Goal: Task Accomplishment & Management: Manage account settings

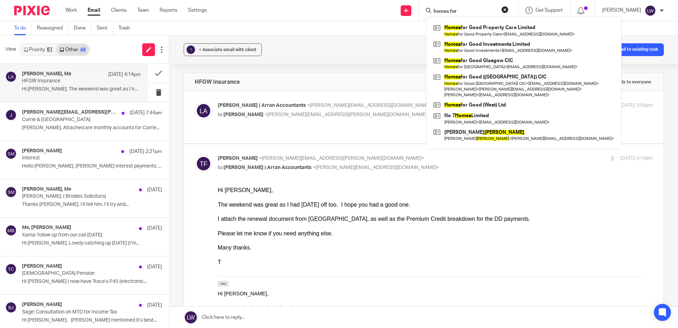
type input "homes for"
click at [420, 205] on div "The weekend was great as I had Friday off too. I hope you had a good one." at bounding box center [435, 204] width 435 height 7
click at [72, 79] on p "HFGW Insurance" at bounding box center [69, 81] width 95 height 6
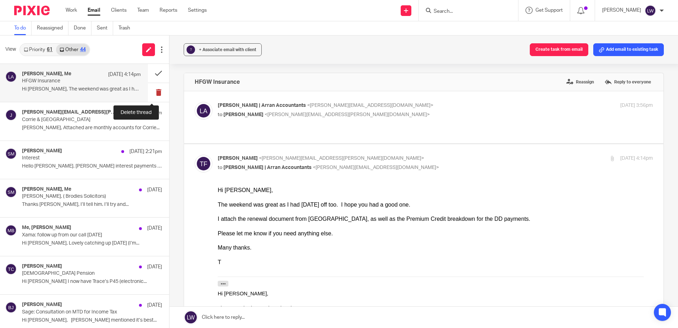
click at [152, 90] on button at bounding box center [158, 92] width 21 height 19
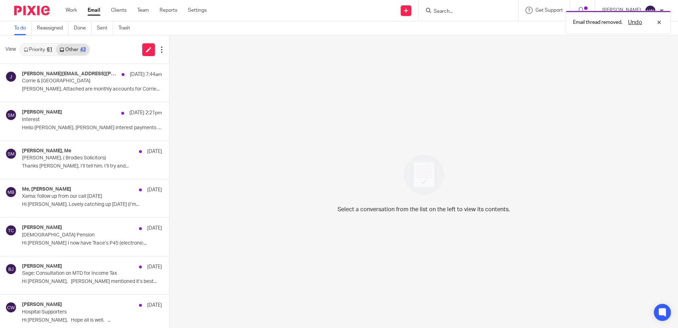
click at [39, 50] on link "Priority 61" at bounding box center [38, 49] width 36 height 11
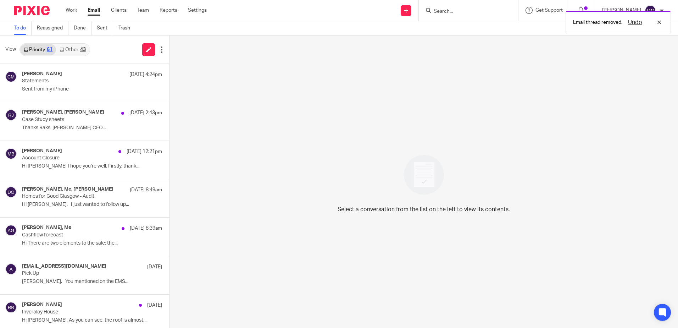
click at [67, 50] on link "Other 43" at bounding box center [72, 49] width 33 height 11
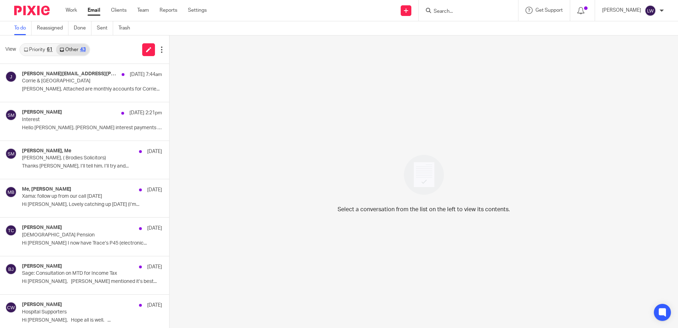
click at [480, 11] on input "Search" at bounding box center [465, 12] width 64 height 6
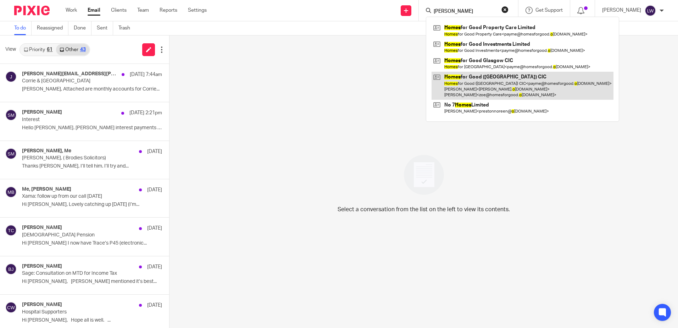
type input "gomes o"
click at [475, 93] on link at bounding box center [522, 86] width 182 height 28
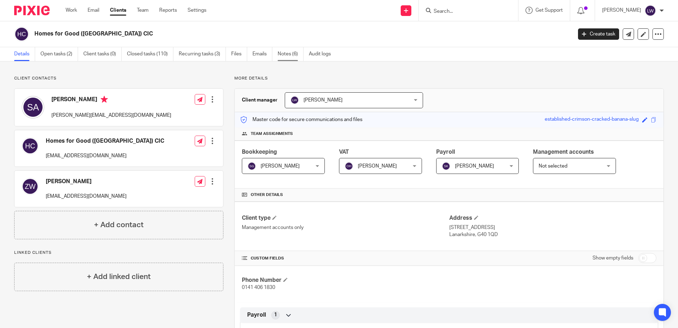
click at [285, 56] on link "Notes (6)" at bounding box center [291, 54] width 26 height 14
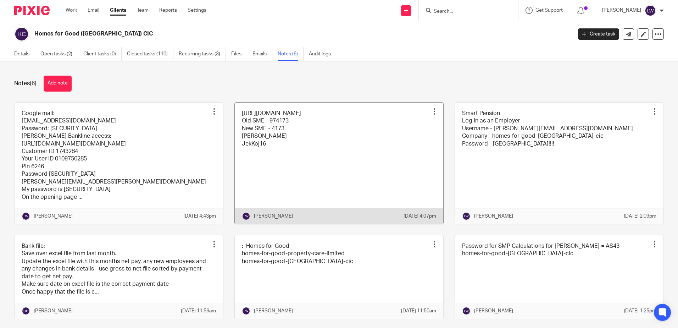
click at [338, 118] on link at bounding box center [339, 162] width 208 height 121
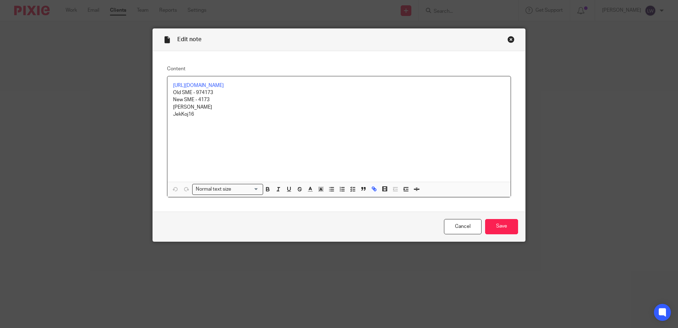
click at [440, 227] on div "Cancel Save" at bounding box center [339, 226] width 372 height 30
click at [455, 227] on link "Cancel" at bounding box center [463, 226] width 38 height 15
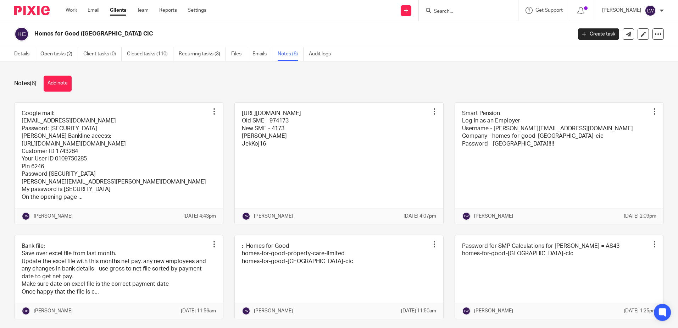
click at [88, 12] on ul "Work Email Clients Team Reports Settings" at bounding box center [141, 10] width 151 height 7
click at [91, 11] on link "Email" at bounding box center [94, 10] width 12 height 7
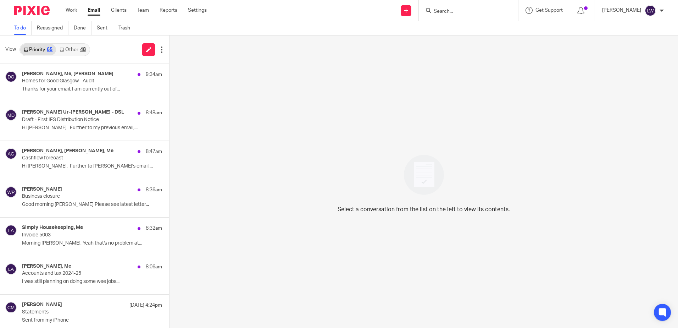
click at [73, 50] on link "Other 48" at bounding box center [72, 49] width 33 height 11
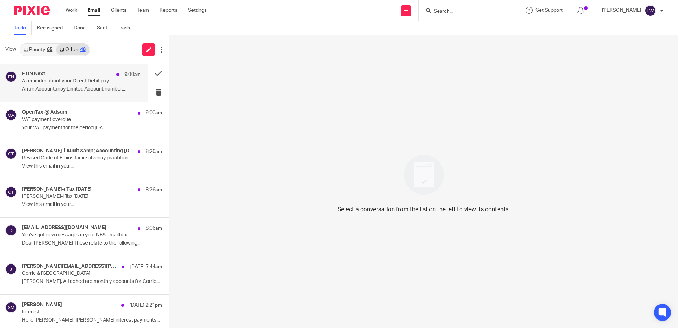
click at [71, 85] on div "E.ON Next 9:00am A reminder about your Direct Debit payment. Arran Accountancy …" at bounding box center [81, 83] width 119 height 24
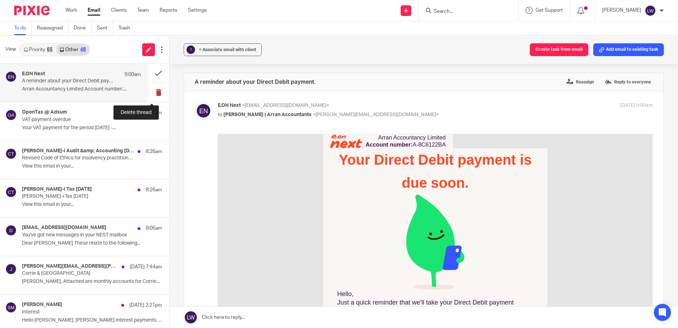
click at [151, 93] on button at bounding box center [158, 92] width 21 height 19
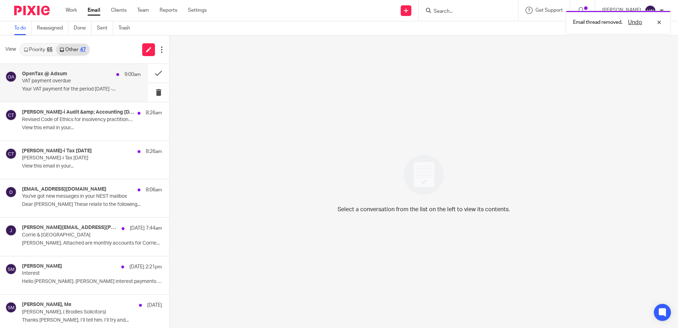
click at [92, 81] on p "VAT payment overdue" at bounding box center [69, 81] width 95 height 6
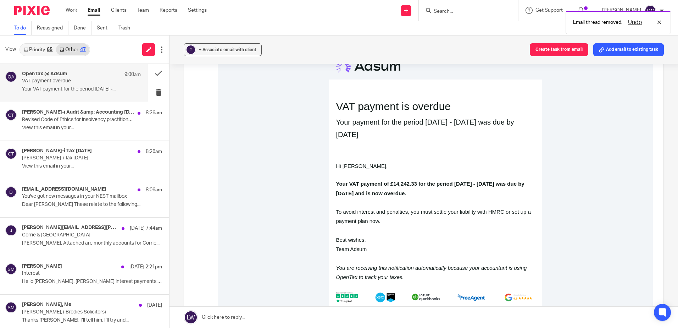
scroll to position [106, 0]
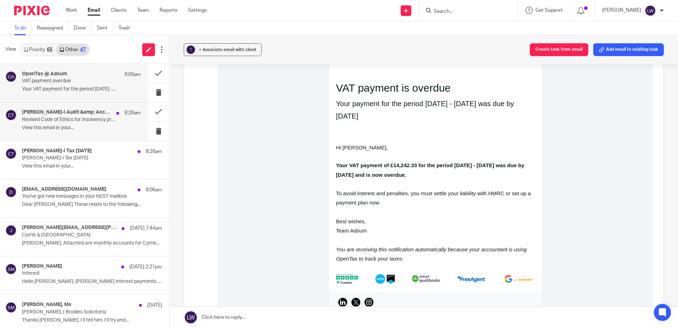
click at [62, 113] on h4 "Croner-i Audit &amp; Accounting Today" at bounding box center [67, 112] width 91 height 6
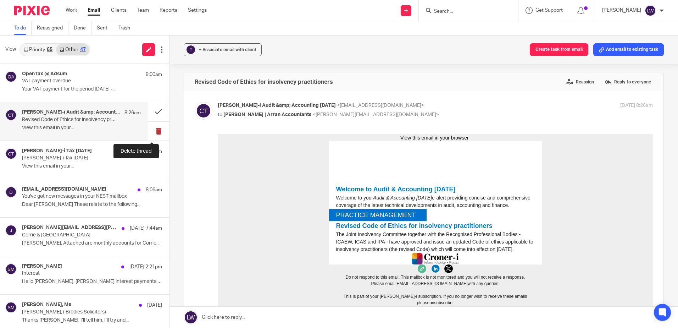
scroll to position [0, 0]
click at [152, 130] on button at bounding box center [158, 131] width 21 height 19
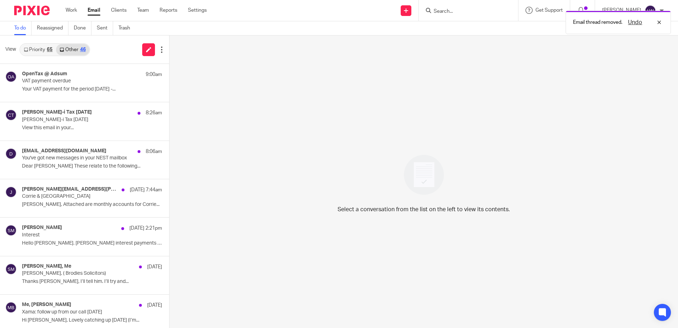
click at [70, 127] on p "View this email in your..." at bounding box center [92, 128] width 140 height 6
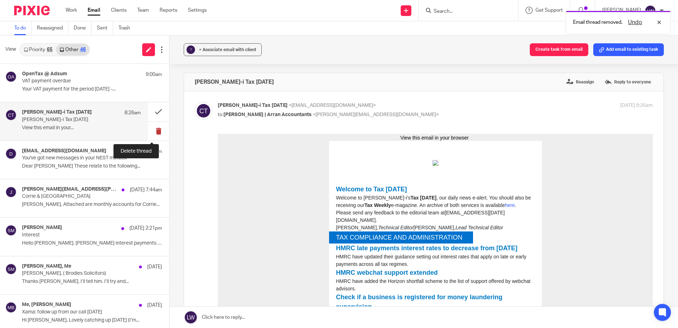
click at [151, 131] on button at bounding box center [158, 131] width 21 height 19
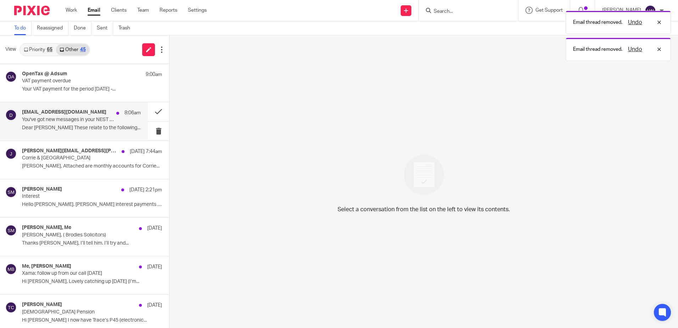
click at [30, 129] on p "Dear Lorna These relate to the following..." at bounding box center [81, 128] width 119 height 6
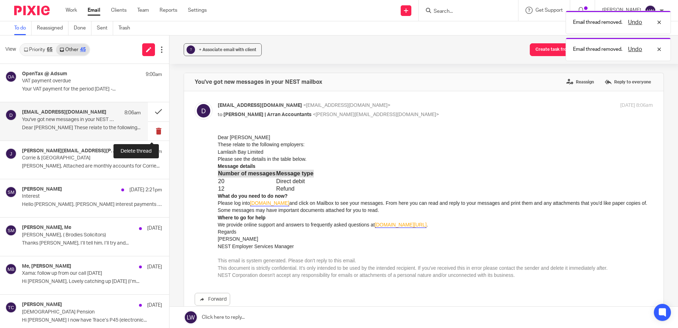
click at [152, 132] on button at bounding box center [158, 131] width 21 height 19
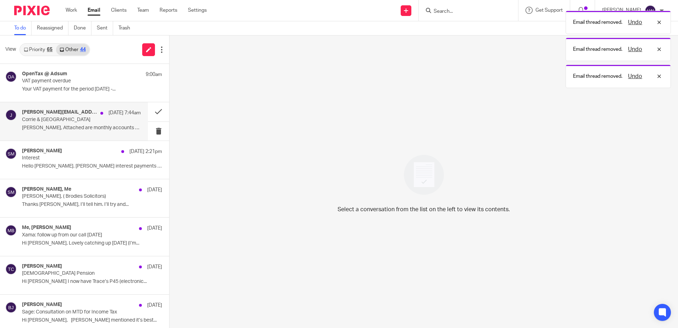
click at [76, 130] on p "[PERSON_NAME], Attached are monthly accounts for Corrie..." at bounding box center [81, 128] width 119 height 6
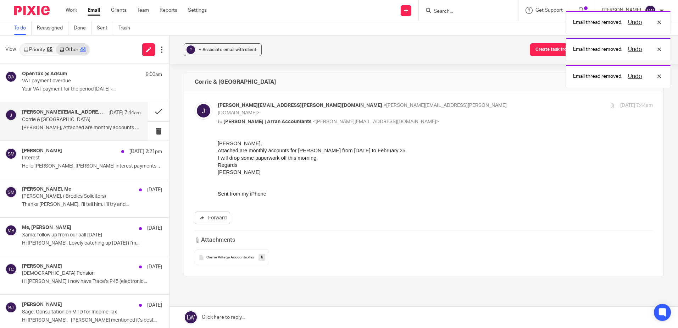
click at [34, 53] on link "Priority 65" at bounding box center [38, 49] width 36 height 11
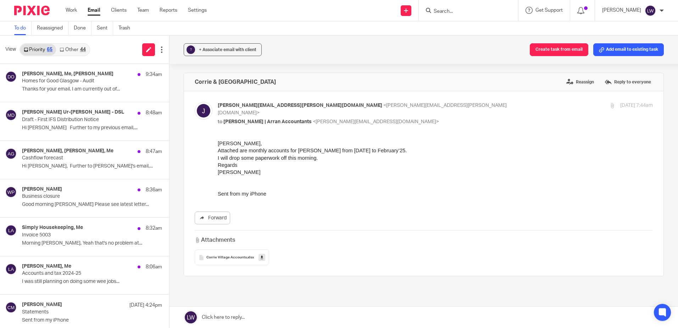
click at [95, 5] on div "Work Email Clients Team Reports Settings Work Email Clients Team Reports Settin…" at bounding box center [137, 10] width 159 height 21
click at [94, 9] on link "Email" at bounding box center [94, 10] width 13 height 7
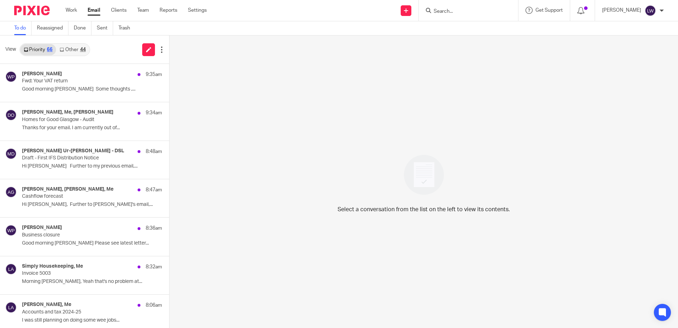
click at [75, 46] on link "Other 44" at bounding box center [72, 49] width 33 height 11
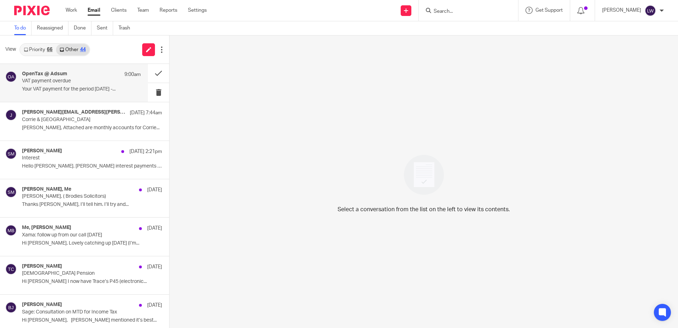
click at [72, 79] on p "VAT payment overdue" at bounding box center [69, 81] width 95 height 6
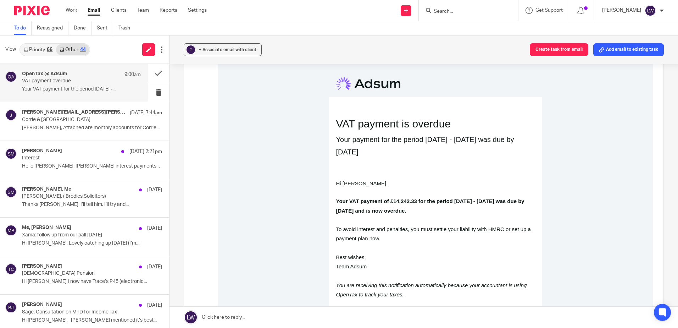
scroll to position [71, 0]
click at [151, 90] on button at bounding box center [158, 92] width 21 height 19
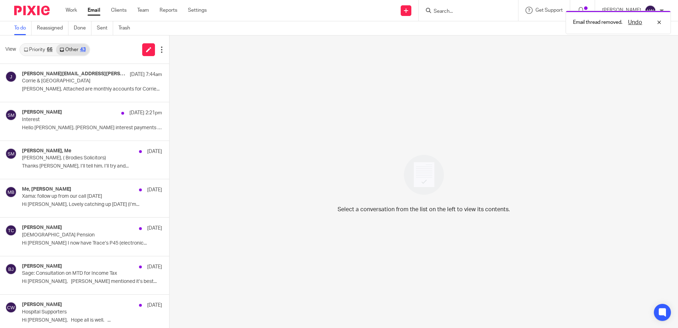
click at [41, 48] on link "Priority 66" at bounding box center [38, 49] width 36 height 11
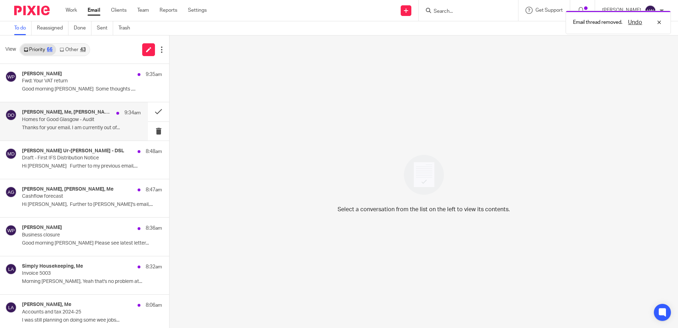
click at [78, 125] on p "Thanks for your email. I am currently out of..." at bounding box center [81, 128] width 119 height 6
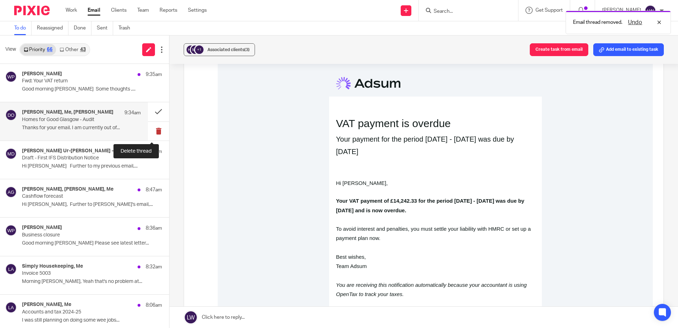
click at [149, 132] on button at bounding box center [158, 131] width 21 height 19
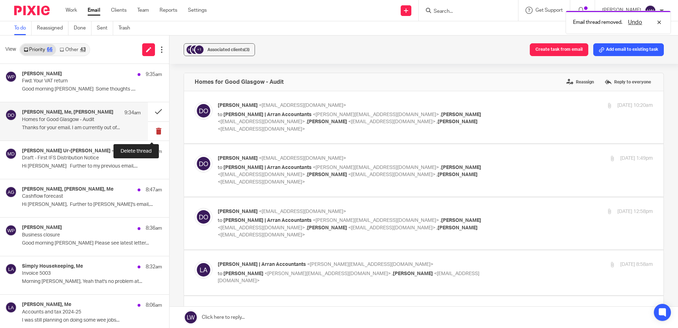
scroll to position [0, 0]
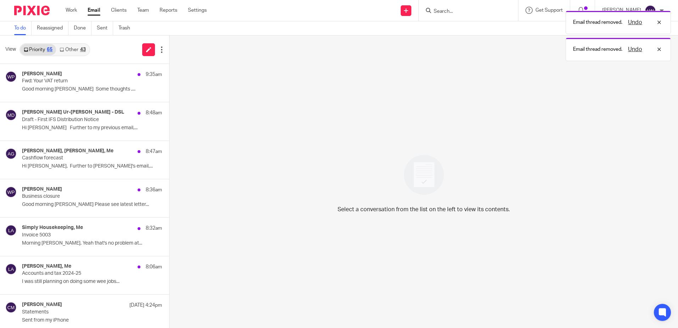
click at [88, 12] on ul "Work Email Clients Team Reports Settings" at bounding box center [142, 10] width 152 height 7
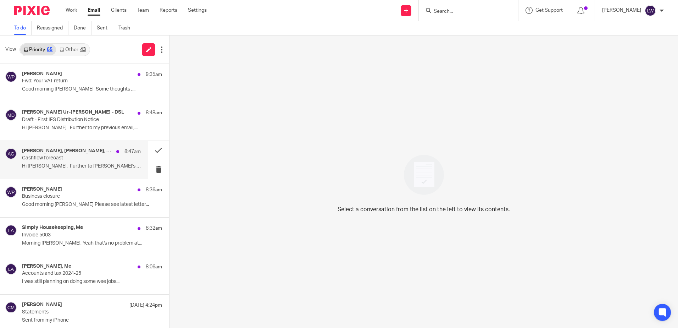
click at [64, 155] on p "Cashflow forecast" at bounding box center [69, 158] width 95 height 6
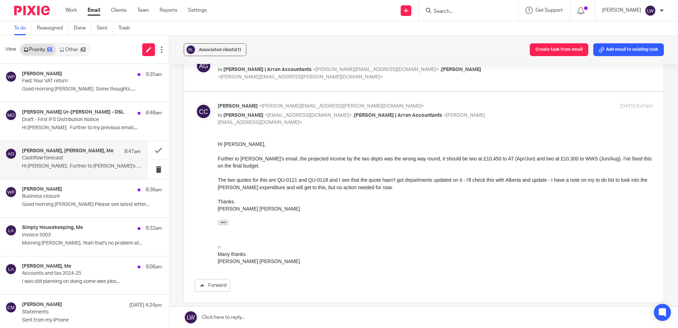
scroll to position [319, 0]
click at [151, 151] on button at bounding box center [158, 150] width 21 height 19
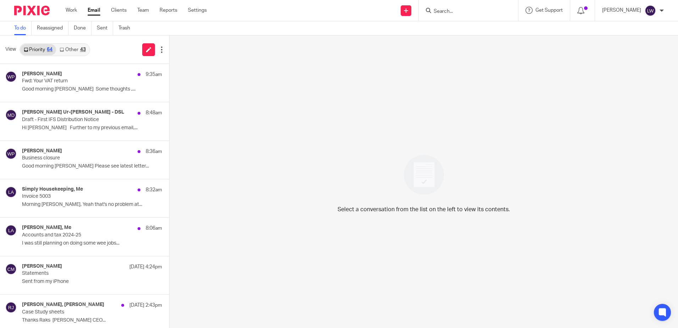
click at [96, 11] on link "Email" at bounding box center [94, 10] width 13 height 7
click at [79, 47] on link "Other 44" at bounding box center [72, 49] width 33 height 11
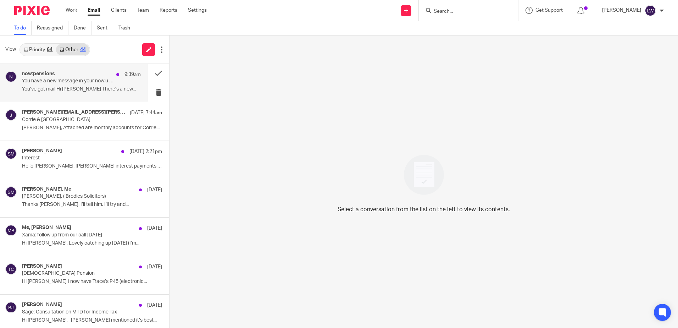
click at [81, 84] on p "You have a new message in your now:u mailbox" at bounding box center [69, 81] width 95 height 6
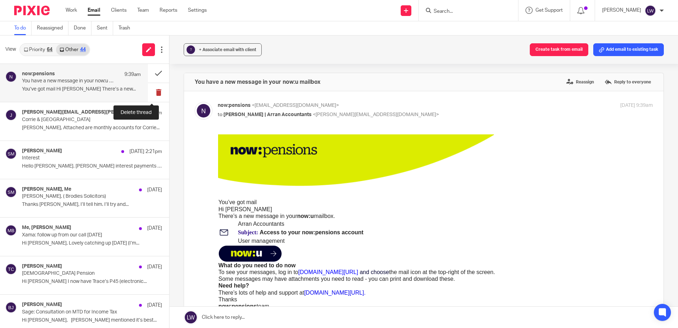
click at [151, 94] on button at bounding box center [158, 92] width 21 height 19
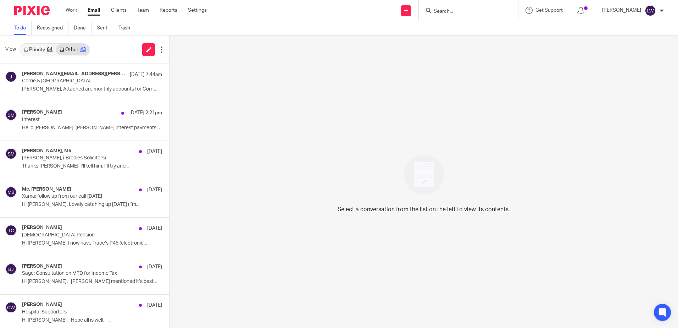
click at [38, 49] on link "Priority 64" at bounding box center [38, 49] width 36 height 11
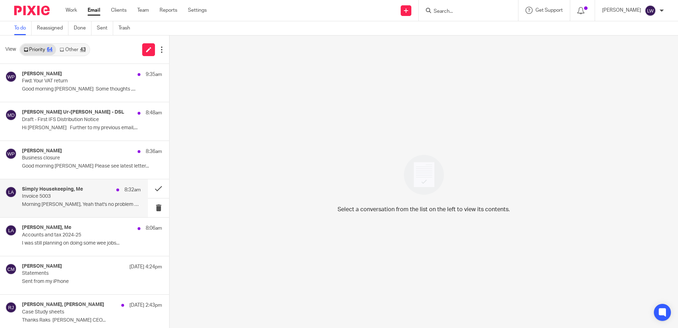
click at [73, 200] on div "Simply Housekeeping, Me 8:32am Invoice 5003 Morning [PERSON_NAME], Yeah that's …" at bounding box center [81, 198] width 119 height 24
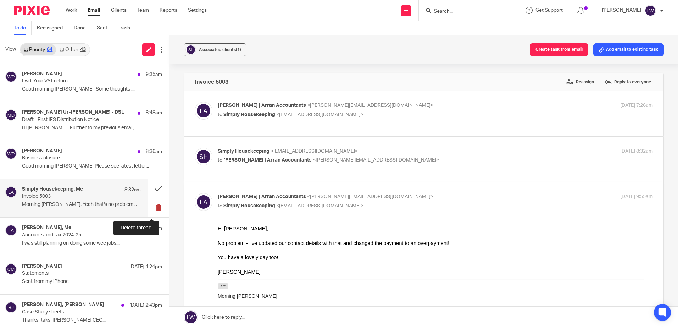
click at [152, 206] on button at bounding box center [158, 207] width 21 height 19
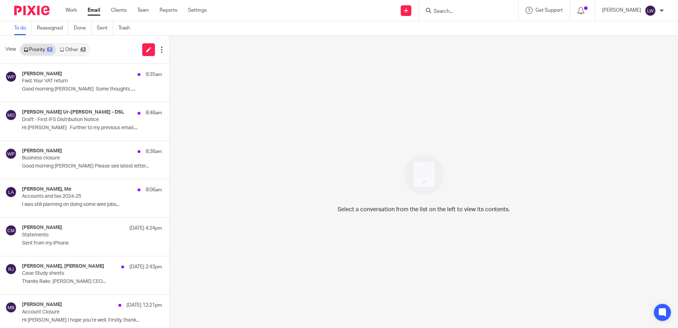
click at [93, 9] on link "Email" at bounding box center [94, 10] width 13 height 7
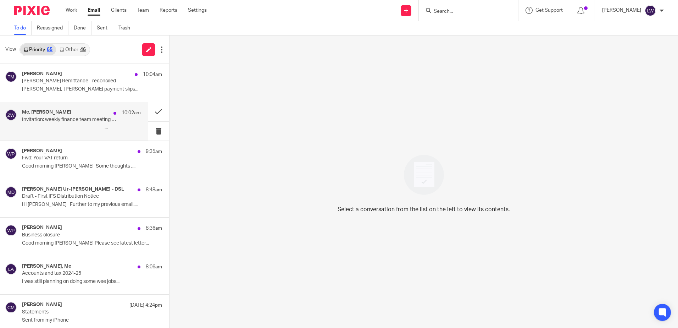
drag, startPoint x: 54, startPoint y: 121, endPoint x: 84, endPoint y: 128, distance: 31.7
click at [54, 121] on p "Invitation: weekly finance team meeting @ Weekly from 10am to 10:45am on Tuesda…" at bounding box center [69, 120] width 95 height 6
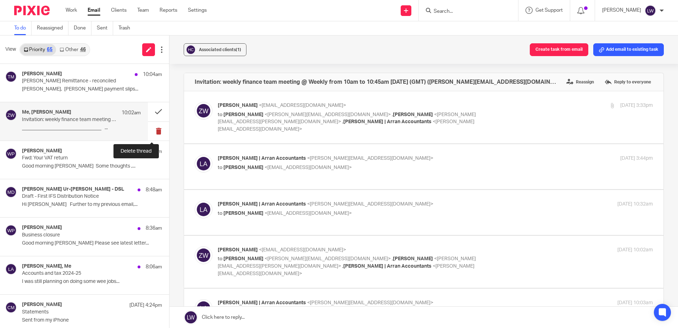
click at [150, 129] on button at bounding box center [158, 131] width 21 height 19
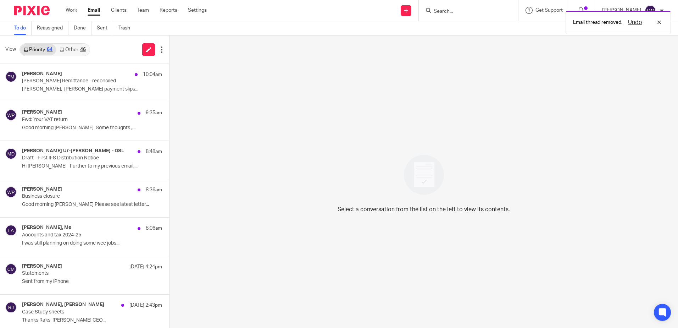
click at [78, 48] on link "Other 46" at bounding box center [72, 49] width 33 height 11
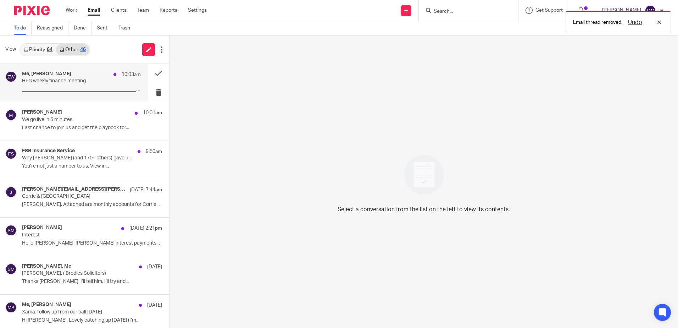
click at [73, 85] on div "Me, Zoe Whyatt 10:03am HFG weekly finance meeting _____________________________…" at bounding box center [81, 83] width 119 height 24
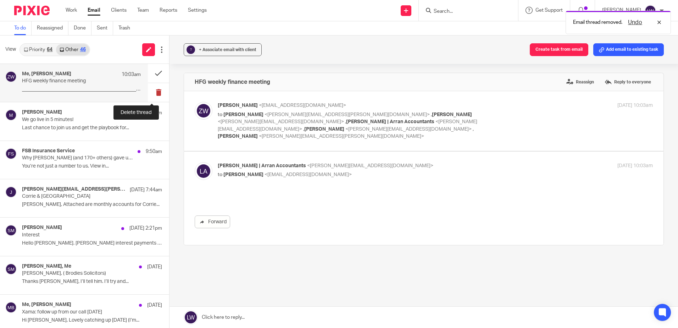
click at [151, 94] on button at bounding box center [158, 92] width 21 height 19
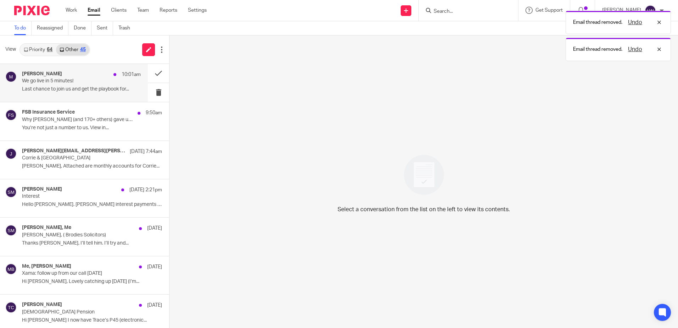
click at [45, 96] on div "Matt 10:01am We go live in 5 minutes! Last chance to join us and get the playbo…" at bounding box center [74, 83] width 148 height 38
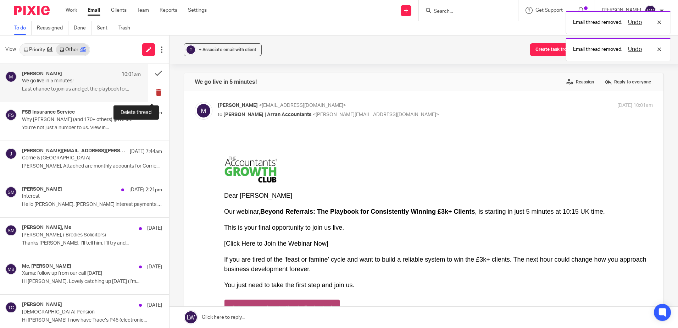
click at [154, 90] on button at bounding box center [158, 92] width 21 height 19
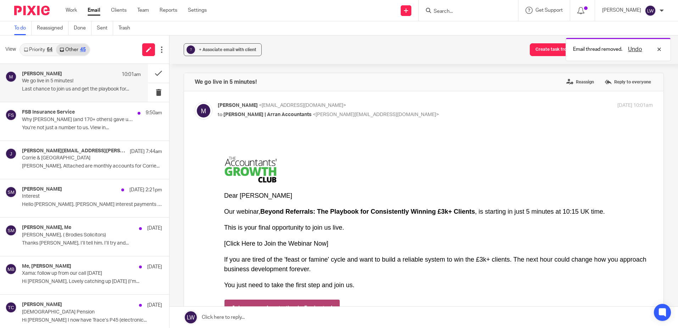
click at [38, 125] on p "You’re not just a number to us. View in..." at bounding box center [92, 128] width 140 height 6
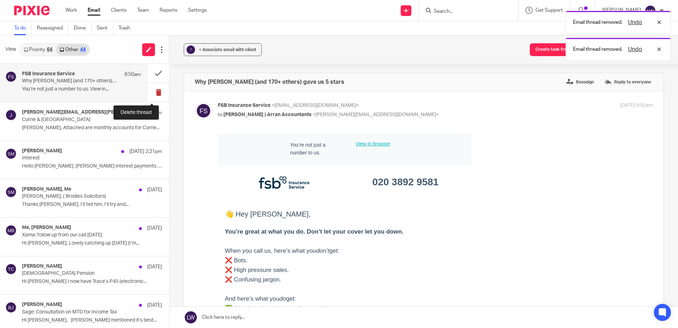
click at [150, 92] on button at bounding box center [158, 92] width 21 height 19
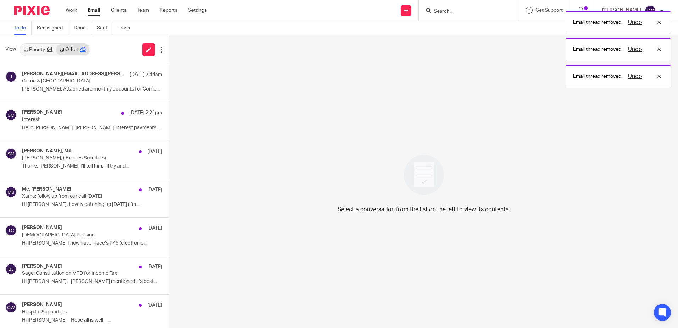
click at [35, 50] on link "Priority 64" at bounding box center [38, 49] width 36 height 11
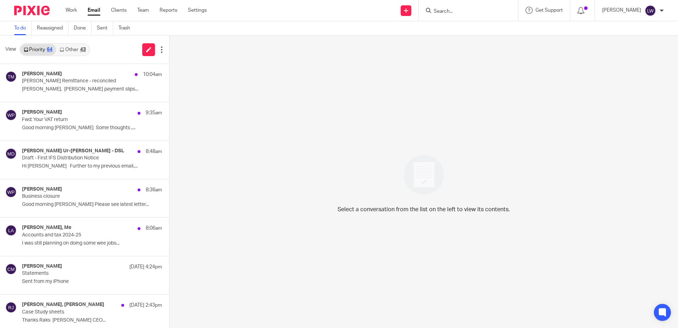
click at [94, 12] on link "Email" at bounding box center [94, 10] width 13 height 7
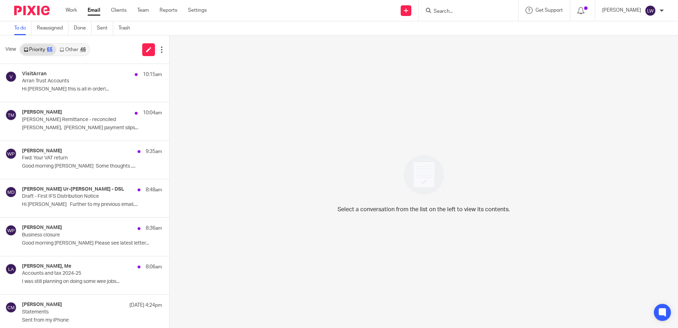
click at [77, 50] on link "Other 46" at bounding box center [72, 49] width 33 height 11
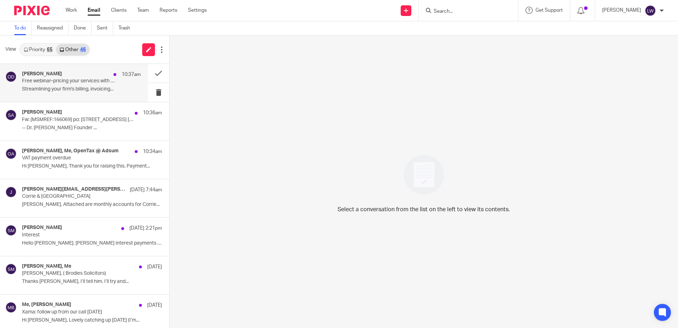
click at [76, 83] on p "Free webinar–pricing your services with confidence" at bounding box center [69, 81] width 95 height 6
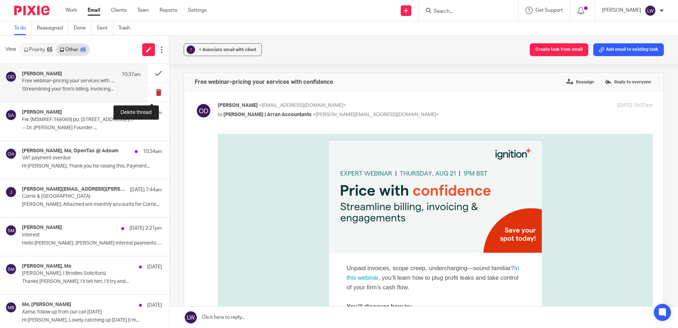
click at [153, 92] on button at bounding box center [158, 92] width 21 height 19
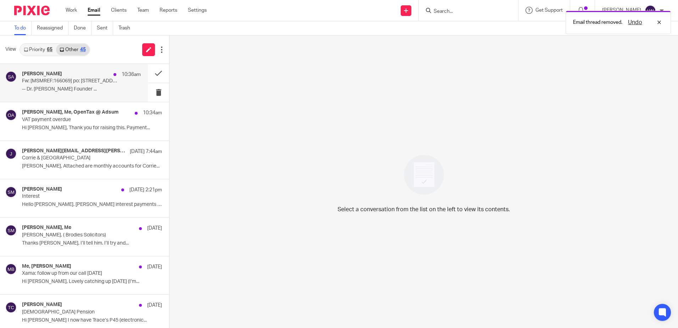
click at [22, 82] on div "[PERSON_NAME] 10:36am Fw: [MSMREF:166069] po: [STREET_ADDRESS] [HOMES006/0005] …" at bounding box center [74, 83] width 148 height 38
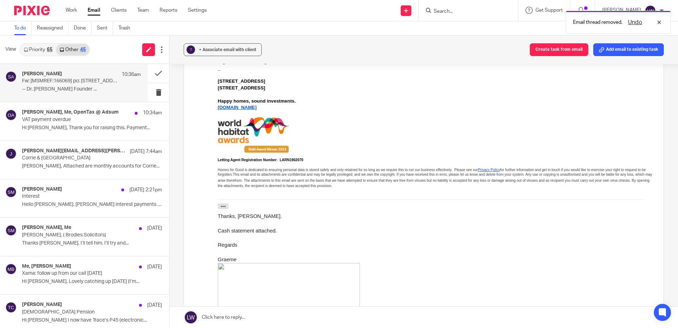
scroll to position [177, 0]
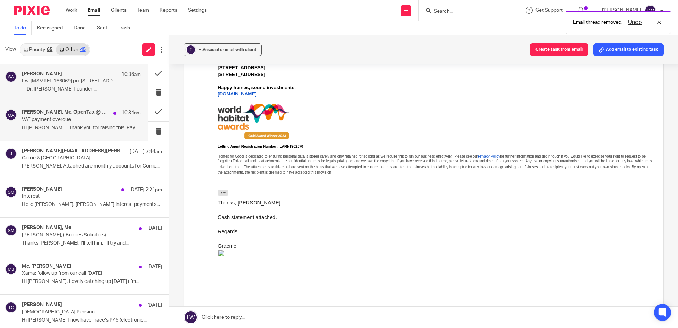
click at [71, 128] on p "Hi [PERSON_NAME], Thank you for raising this. Payment..." at bounding box center [81, 128] width 119 height 6
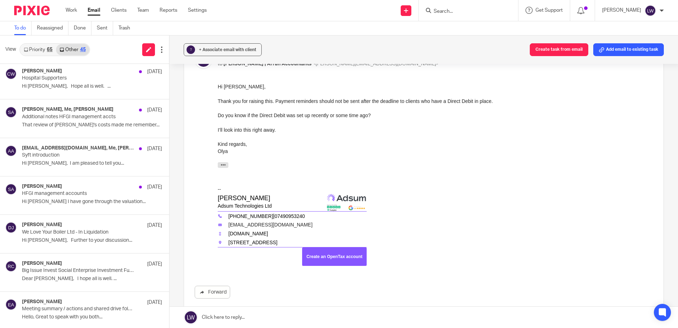
scroll to position [319, 0]
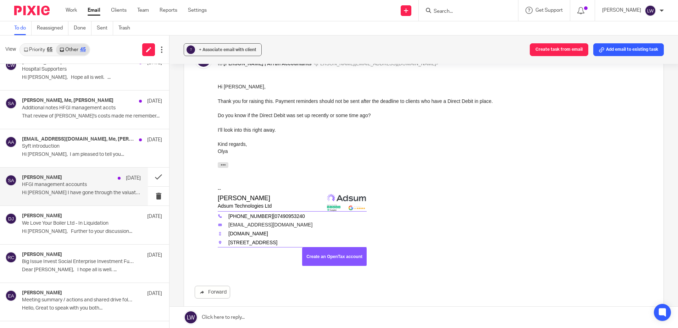
click at [78, 192] on p "Hi [PERSON_NAME] I have gone through the valuation..." at bounding box center [81, 193] width 119 height 6
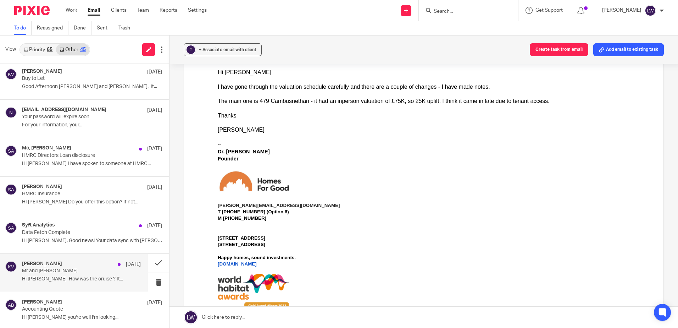
scroll to position [674, 0]
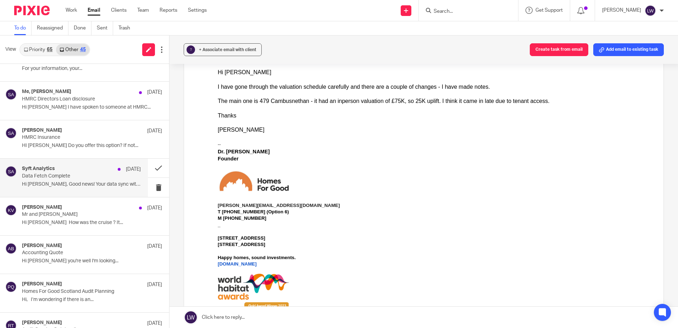
click at [47, 177] on p "Data Fetch Complete" at bounding box center [69, 176] width 95 height 6
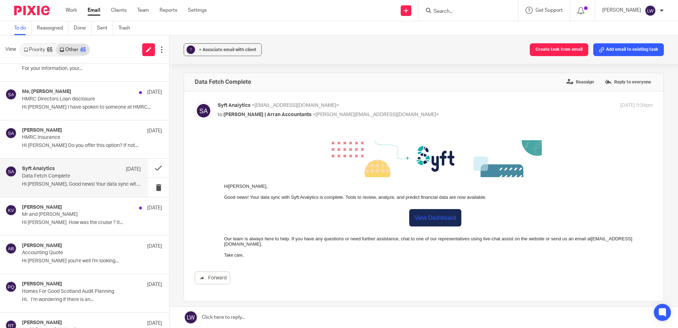
scroll to position [0, 0]
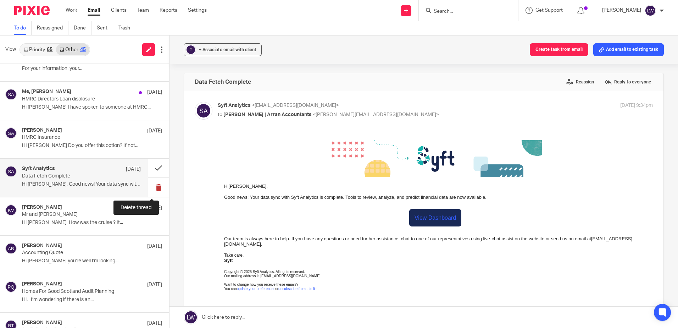
click at [151, 188] on button at bounding box center [158, 187] width 21 height 19
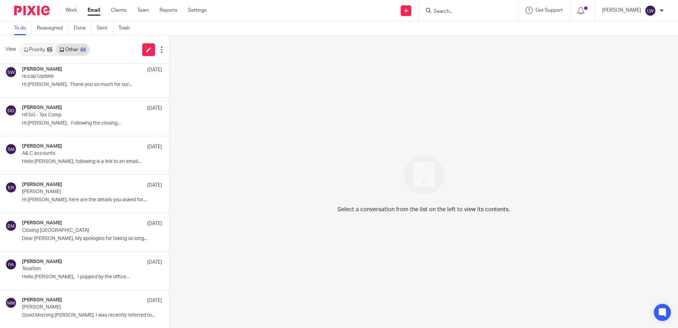
scroll to position [1170, 0]
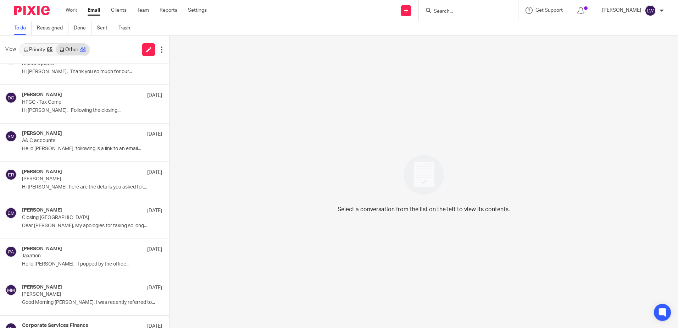
click at [46, 49] on link "Priority 65" at bounding box center [38, 49] width 36 height 11
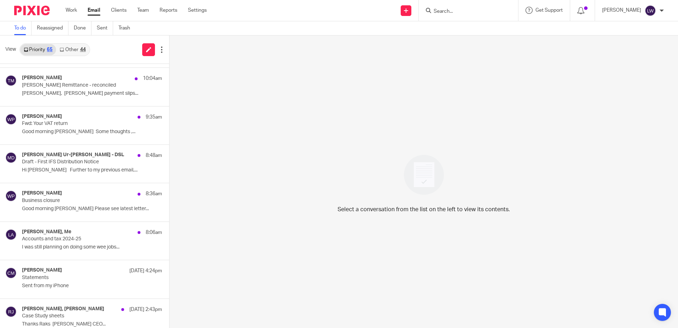
scroll to position [0, 0]
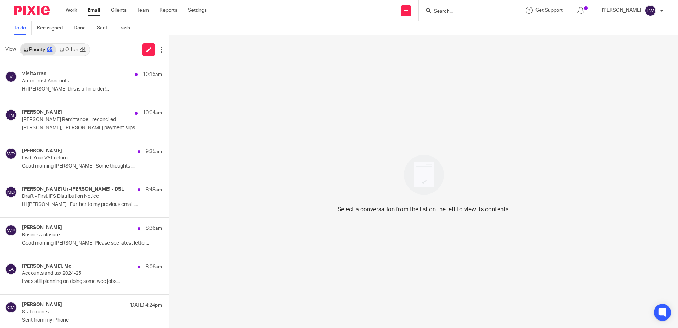
click at [79, 49] on link "Other 44" at bounding box center [72, 49] width 33 height 11
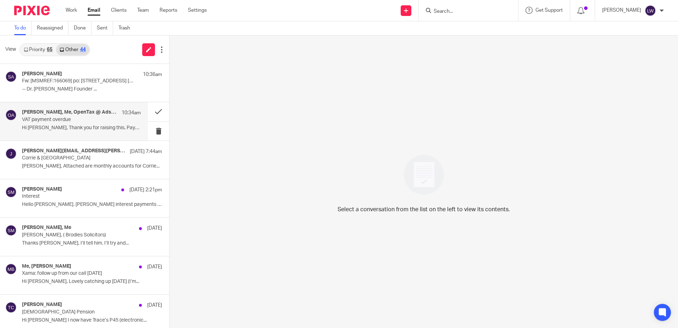
click at [59, 132] on div "[PERSON_NAME], Me, OpenTax @ Adsum 10:34am VAT payment overdue Hi [PERSON_NAME]…" at bounding box center [81, 121] width 119 height 24
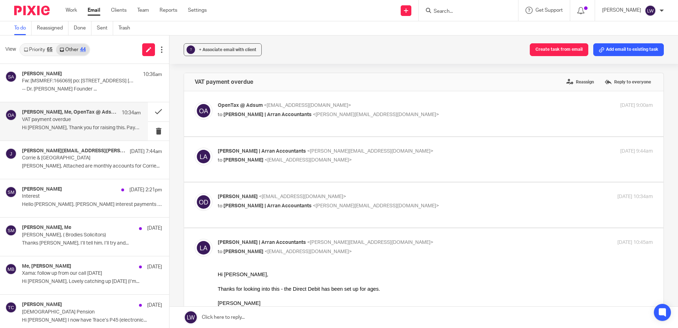
click at [253, 116] on span "[PERSON_NAME] | Arran Accountants" at bounding box center [267, 114] width 88 height 5
checkbox input "true"
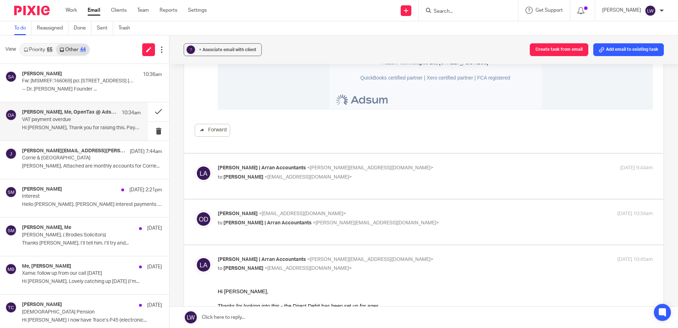
scroll to position [390, 0]
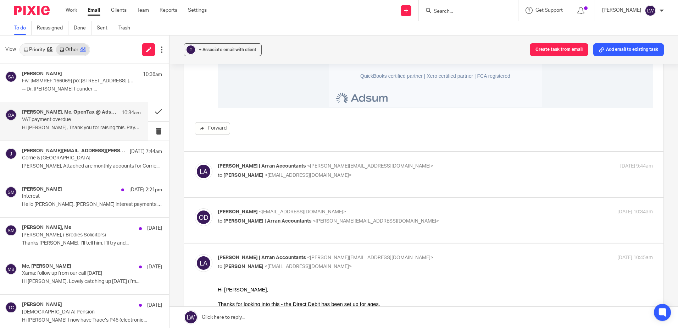
click at [261, 166] on span "[PERSON_NAME] | Arran Accountants" at bounding box center [262, 165] width 88 height 5
checkbox input "true"
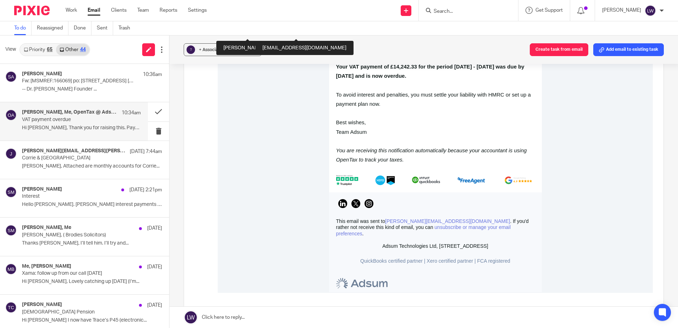
scroll to position [886, 0]
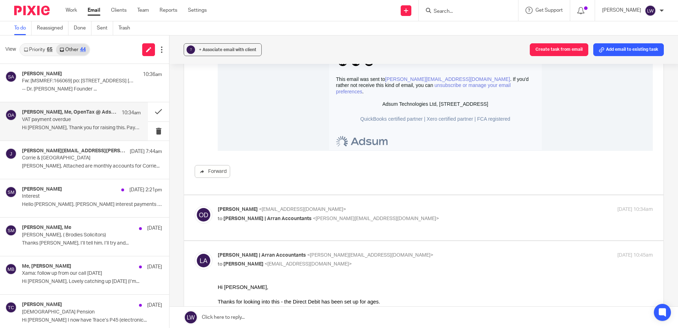
click at [240, 228] on div "[PERSON_NAME] <[EMAIL_ADDRESS][DOMAIN_NAME]> to [PERSON_NAME] | Arran Accountan…" at bounding box center [424, 218] width 458 height 24
click at [248, 213] on div "[PERSON_NAME] <[EMAIL_ADDRESS][DOMAIN_NAME]> to [PERSON_NAME] | Arran Accountan…" at bounding box center [363, 214] width 290 height 16
checkbox input "true"
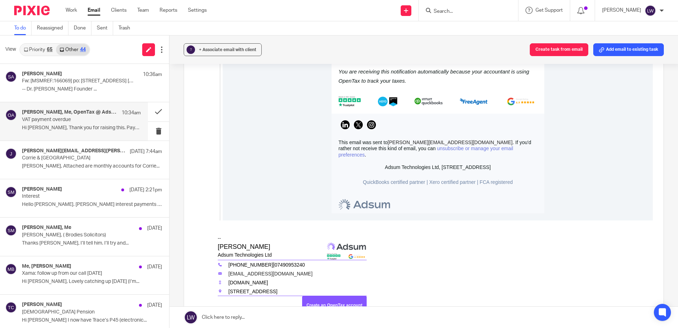
scroll to position [1808, 0]
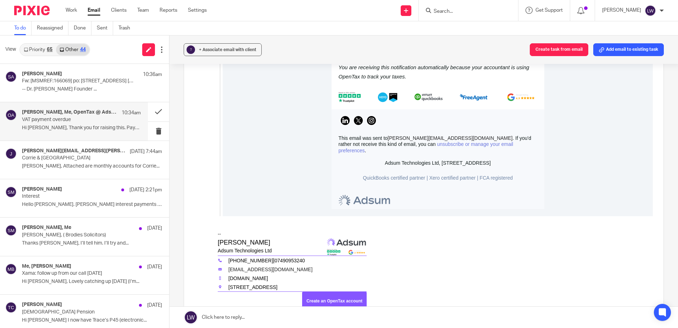
click at [70, 123] on div "[PERSON_NAME], Me, OpenTax @ Adsum 10:34am VAT payment overdue Hi [PERSON_NAME]…" at bounding box center [81, 121] width 119 height 24
click at [151, 130] on button at bounding box center [158, 131] width 21 height 19
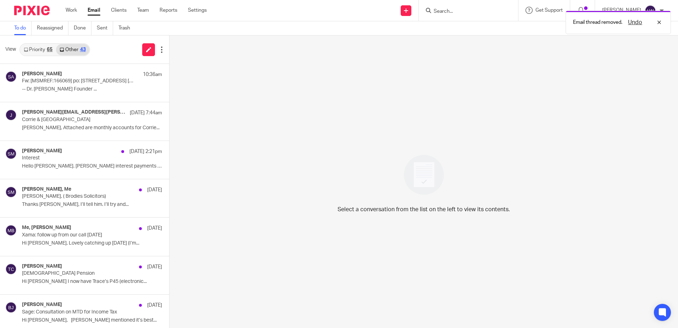
click at [39, 51] on link "Priority 65" at bounding box center [38, 49] width 36 height 11
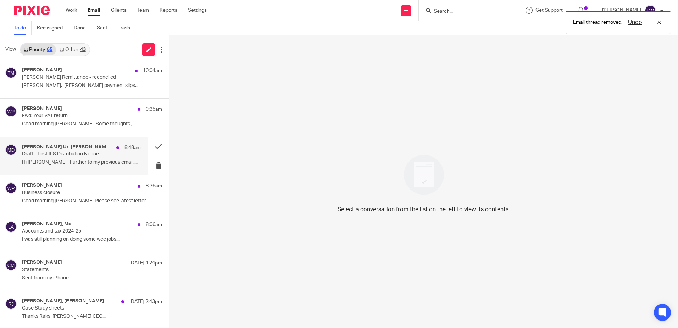
scroll to position [142, 0]
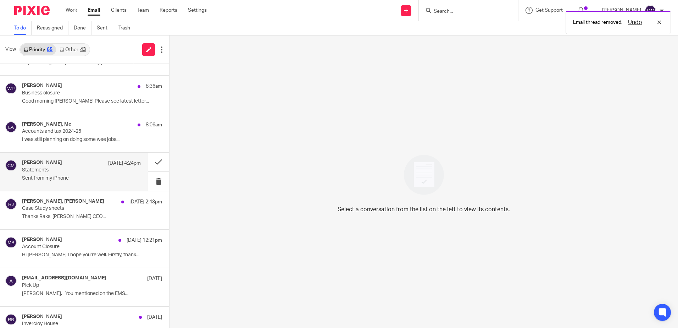
click at [63, 178] on p "Sent from my iPhone" at bounding box center [81, 178] width 119 height 6
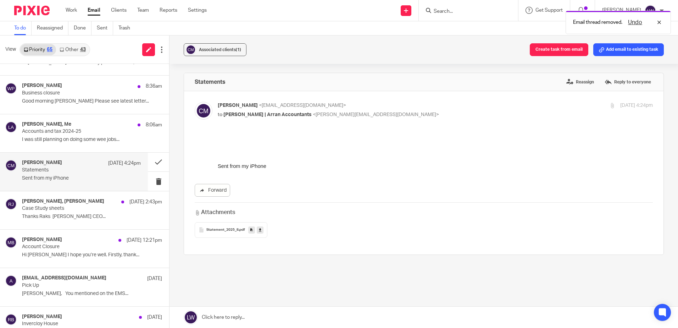
scroll to position [0, 0]
